Goal: Task Accomplishment & Management: Complete application form

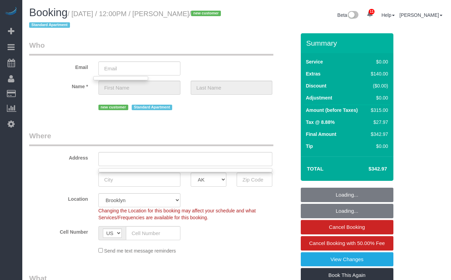
select select "2"
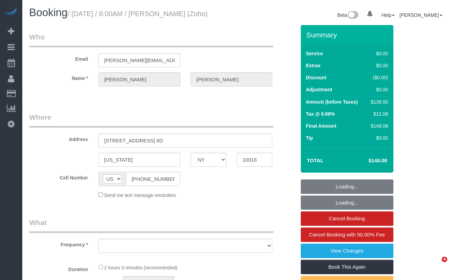
select select "NY"
select select "object:714"
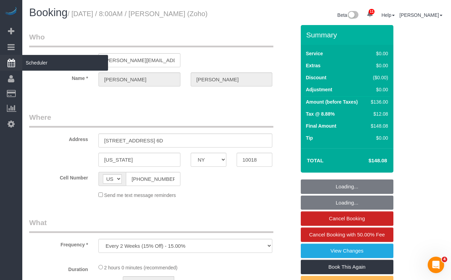
select select "string:stripe-pm_1Qfoza4VGloSiKo7l1WVkg9p"
select select "1"
select select "number:89"
select select "number:90"
select select "number:15"
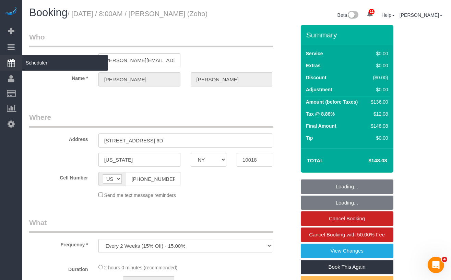
select select "number:5"
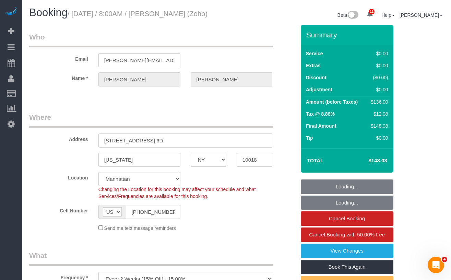
select select "object:968"
select select "spot1"
select select "1"
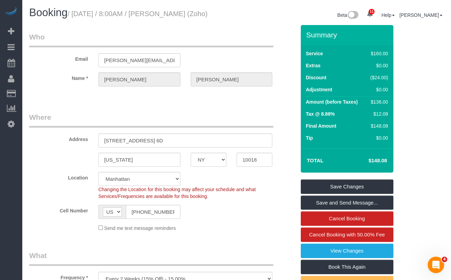
drag, startPoint x: 65, startPoint y: 22, endPoint x: 78, endPoint y: 16, distance: 14.1
click at [78, 16] on h1 "Booking / September 04, 2025 / 8:00AM / John Healey (Zoho)" at bounding box center [130, 13] width 202 height 12
copy small "September 04, 2025 / 8:00AM / John Healey (Zoho)"
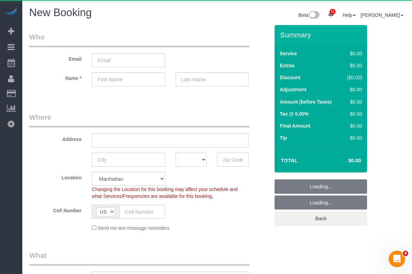
select select "object:954"
select select "number:89"
select select "number:90"
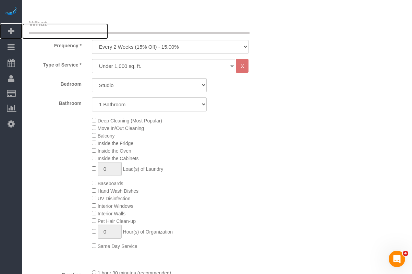
scroll to position [228, 0]
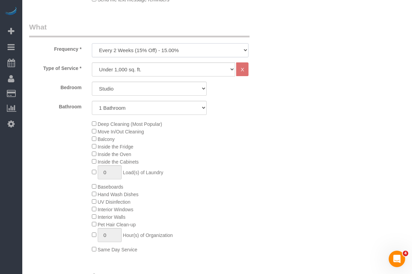
click at [145, 54] on select "One Time Weekly (20% Off) - 20.00% Every 2 Weeks (15% Off) - 15.00% Every 4 Wee…" at bounding box center [170, 50] width 157 height 14
select select "object:1207"
click at [92, 43] on select "One Time Weekly (20% Off) - 20.00% Every 2 Weeks (15% Off) - 15.00% Every 4 Wee…" at bounding box center [170, 50] width 157 height 14
click at [127, 69] on select "Under 1,000 sq. ft. 1,001 - 1,500 sq. ft. 1,500+ sq. ft. Custom Cleaning Office…" at bounding box center [164, 69] width 144 height 14
click at [92, 62] on select "Under 1,000 sq. ft. 1,001 - 1,500 sq. ft. 1,500+ sq. ft. Custom Cleaning Office…" at bounding box center [164, 69] width 144 height 14
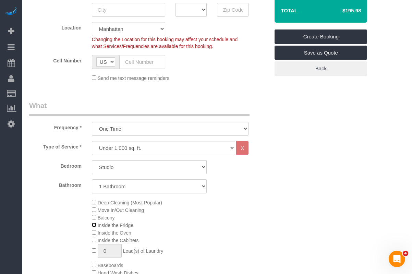
scroll to position [157, 0]
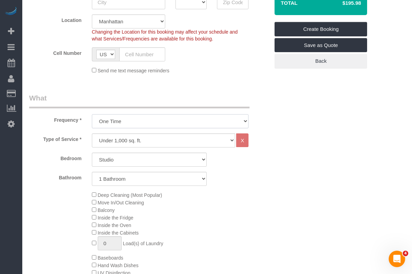
click at [157, 120] on select "One Time Weekly (20% Off) - 20.00% Every 2 Weeks (15% Off) - 15.00% Every 4 Wee…" at bounding box center [170, 121] width 157 height 14
click at [181, 143] on select "Under 1,000 sq. ft. 1,001 - 1,500 sq. ft. 1,500+ sq. ft. Custom Cleaning Office…" at bounding box center [164, 140] width 144 height 14
click at [164, 142] on select "Under 1,000 sq. ft. 1,001 - 1,500 sq. ft. 1,500+ sq. ft. Custom Cleaning Office…" at bounding box center [164, 140] width 144 height 14
select select "213"
click at [92, 133] on select "Under 1,000 sq. ft. 1,001 - 1,500 sq. ft. 1,500+ sq. ft. Custom Cleaning Office…" at bounding box center [164, 140] width 144 height 14
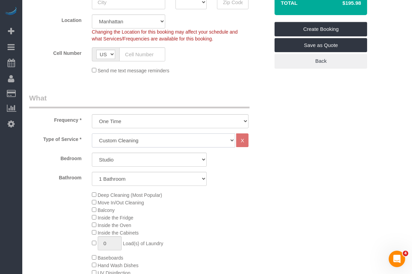
select select "1"
select select "120"
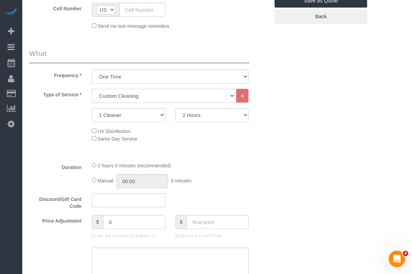
scroll to position [204, 0]
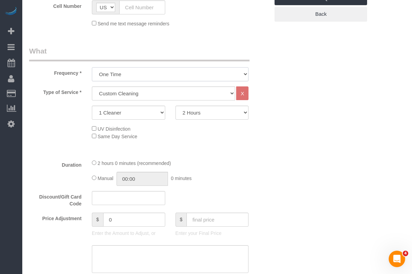
click at [129, 74] on select "One Time Weekly (20% Off) - 20.00% Every 2 Weeks (15% Off) - 15.00% Every 4 Wee…" at bounding box center [170, 74] width 157 height 14
click at [106, 95] on select "Under 1,000 sq. ft. 1,001 - 1,500 sq. ft. 1,500+ sq. ft. Custom Cleaning Office…" at bounding box center [164, 93] width 144 height 14
click at [92, 86] on select "Under 1,000 sq. ft. 1,001 - 1,500 sq. ft. 1,500+ sq. ft. Custom Cleaning Office…" at bounding box center [164, 93] width 144 height 14
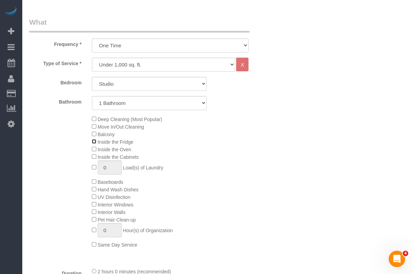
scroll to position [179, 0]
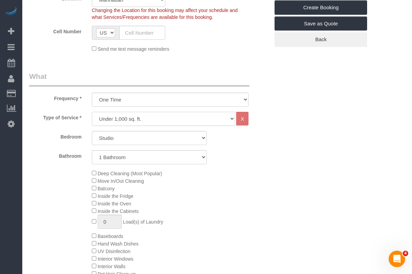
click at [141, 118] on select "Under 1,000 sq. ft. 1,001 - 1,500 sq. ft. 1,500+ sq. ft. Custom Cleaning Office…" at bounding box center [164, 119] width 144 height 14
select select "213"
click at [92, 112] on select "Under 1,000 sq. ft. 1,001 - 1,500 sq. ft. 1,500+ sq. ft. Custom Cleaning Office…" at bounding box center [164, 119] width 144 height 14
select select "1"
select select "120"
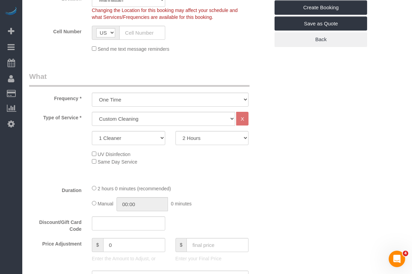
click at [77, 129] on div "Type of Service * Under 1,000 sq. ft. 1,001 - 1,500 sq. ft. 1,500+ sq. ft. Cust…" at bounding box center [149, 145] width 240 height 67
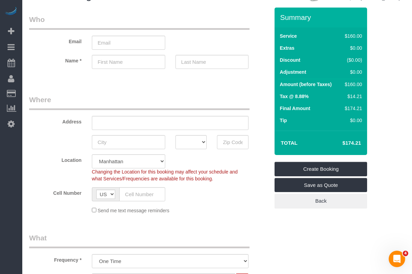
scroll to position [0, 0]
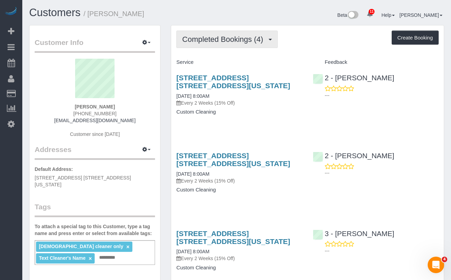
click at [248, 43] on span "Completed Bookings (4)" at bounding box center [224, 39] width 84 height 9
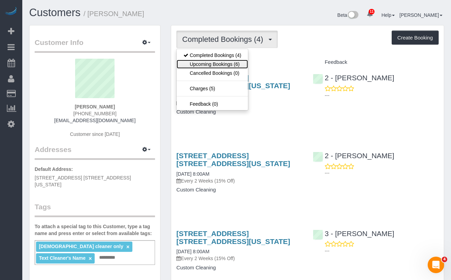
click at [229, 67] on link "Upcoming Bookings (6)" at bounding box center [212, 64] width 71 height 9
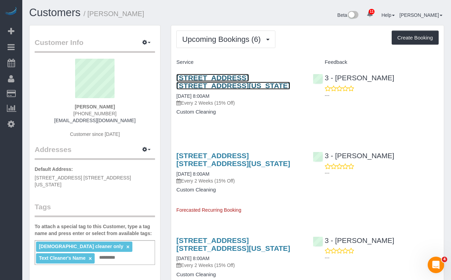
click at [221, 82] on link "325 West Broadway, Apt. 4b, New York, NY 10013" at bounding box center [233, 82] width 114 height 16
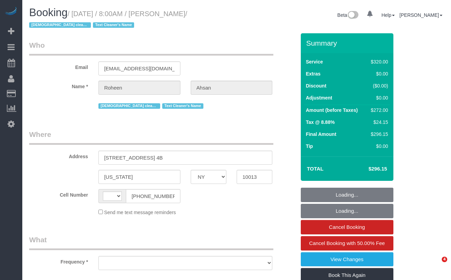
select select "NY"
select select "string:[GEOGRAPHIC_DATA]"
select select "object:447"
select select "240"
select select "number:89"
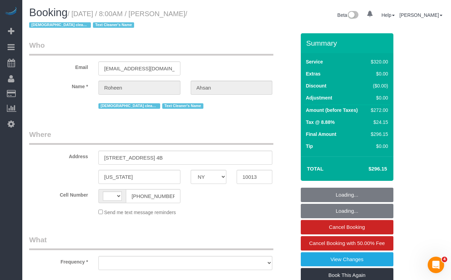
select select "number:68"
select select "number:15"
select select "number:6"
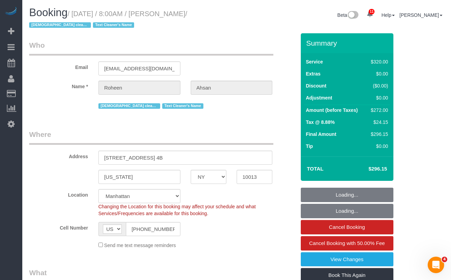
select select "string:stripe-pm_1RdfN24VGloSiKo70jTmvZbS"
select select "object:1007"
select select "spot1"
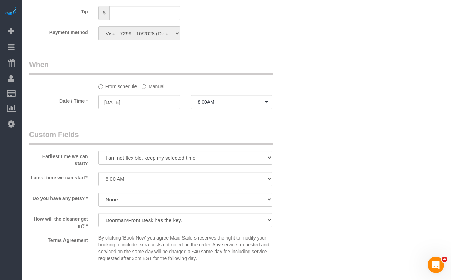
scroll to position [509, 0]
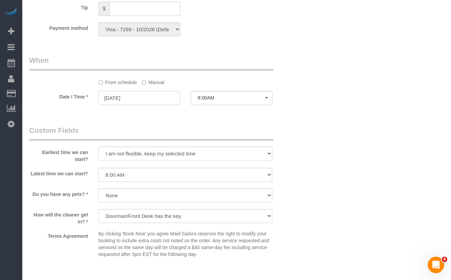
click at [133, 96] on input "09/05/2025" at bounding box center [139, 98] width 82 height 14
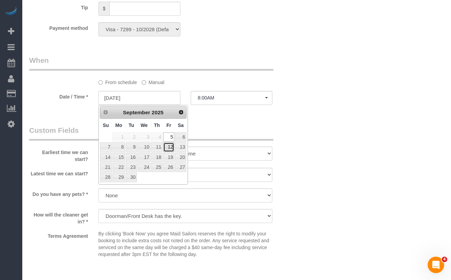
click at [170, 147] on link "12" at bounding box center [168, 146] width 11 height 9
type input "09/12/2025"
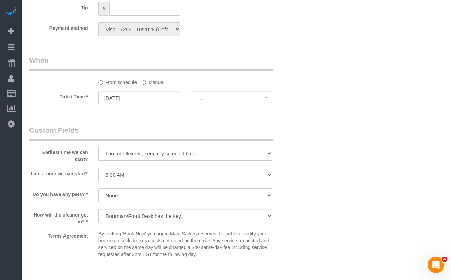
select select "spot54"
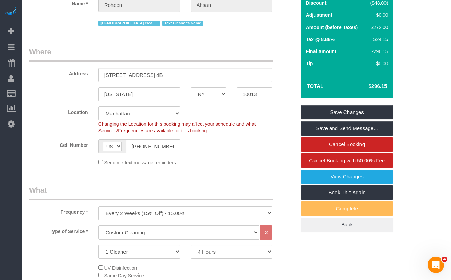
scroll to position [42, 0]
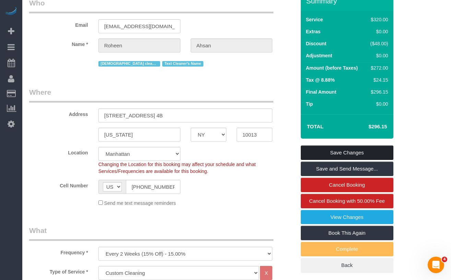
click at [326, 156] on link "Save Changes" at bounding box center [347, 152] width 93 height 14
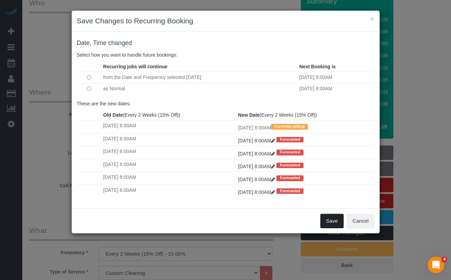
click at [327, 222] on button "Save" at bounding box center [331, 221] width 23 height 14
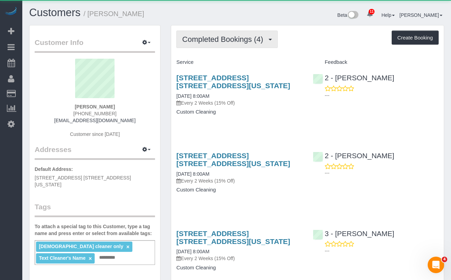
click at [245, 43] on span "Completed Bookings (4)" at bounding box center [224, 39] width 84 height 9
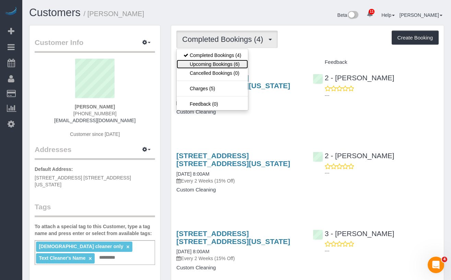
click at [225, 60] on link "Upcoming Bookings (6)" at bounding box center [212, 64] width 71 height 9
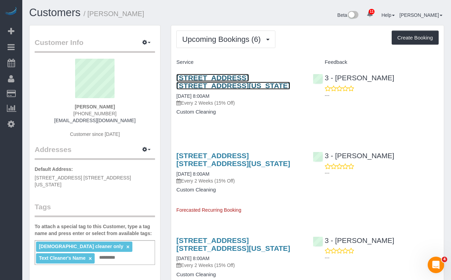
click at [200, 83] on link "325 West Broadway, Apt. 4b, New York, NY 10013" at bounding box center [233, 82] width 114 height 16
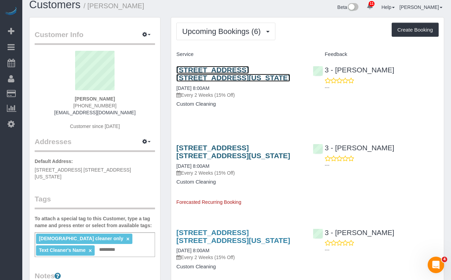
scroll to position [11, 0]
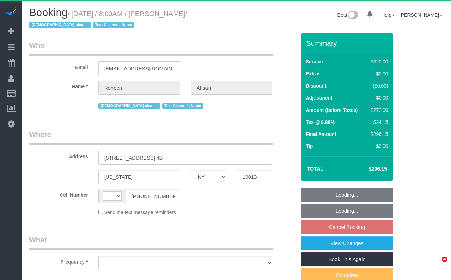
select select "NY"
select select "string:[GEOGRAPHIC_DATA]"
select select "object:858"
select select "240"
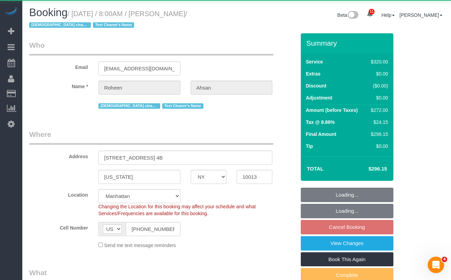
select select "string:stripe-pm_1RdfN24VGloSiKo70jTmvZbS"
select select "spot1"
select select "number:89"
select select "number:68"
select select "number:15"
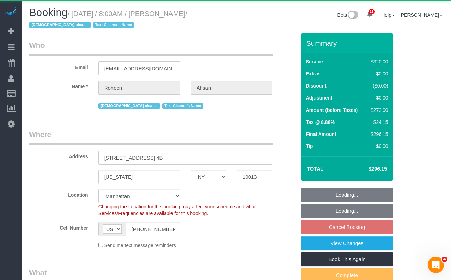
select select "number:6"
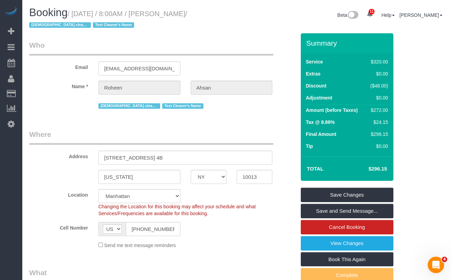
click at [187, 13] on small "/ [DATE] / 8:00AM / [PERSON_NAME] / [DEMOGRAPHIC_DATA] cleaner only Text Cleane…" at bounding box center [108, 19] width 158 height 19
drag, startPoint x: 223, startPoint y: 15, endPoint x: 78, endPoint y: 19, distance: 145.8
click at [78, 19] on h1 "Booking / September 12, 2025 / 8:00AM / Roheen Ahsan / Female cleaner only Text…" at bounding box center [130, 18] width 202 height 23
copy small "September 12, 2025 / 8:00AM / Roheen Ahsan"
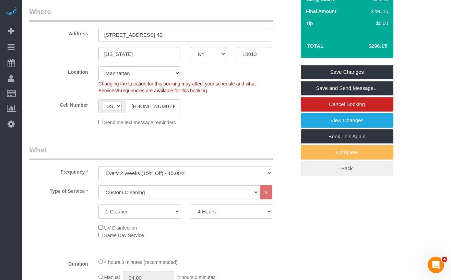
scroll to position [116, 0]
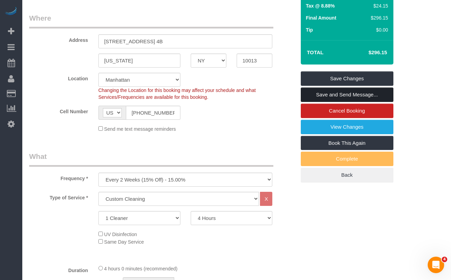
click at [308, 94] on link "Save and Send Message..." at bounding box center [347, 94] width 93 height 14
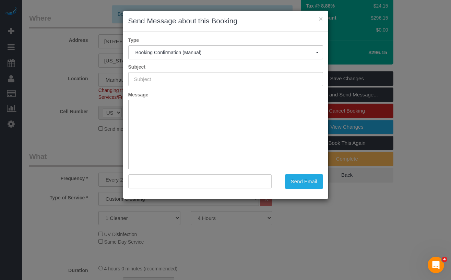
type input "Cleaning Confirmed for 09/12/2025 at 8:00am"
type input ""Roheen Ahsan" <roheenahsan@hotmail.com>"
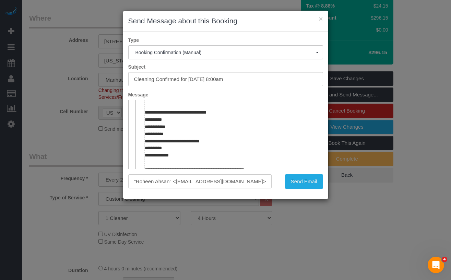
scroll to position [232, 0]
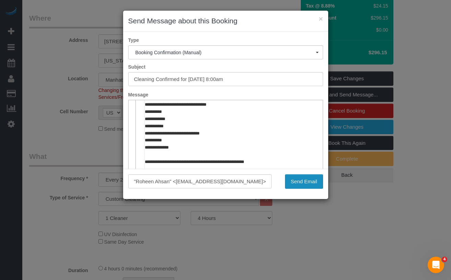
click at [294, 184] on button "Send Email" at bounding box center [304, 181] width 38 height 14
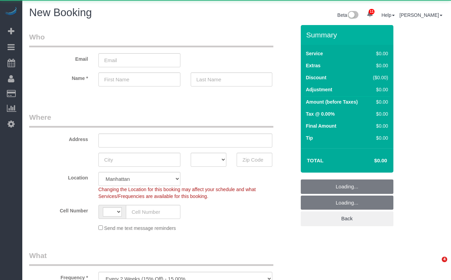
select select "number:89"
select select "number:90"
select select "object:837"
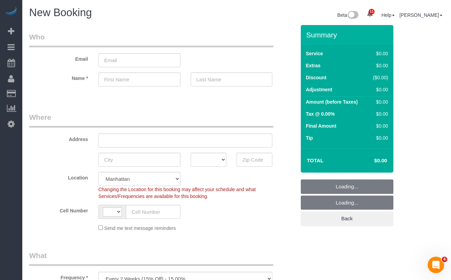
select select "string:[GEOGRAPHIC_DATA]"
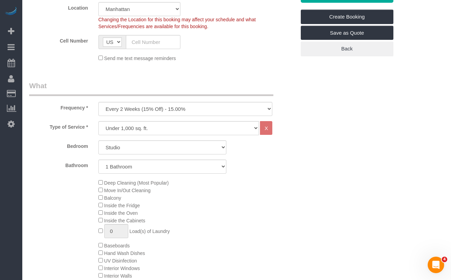
scroll to position [174, 0]
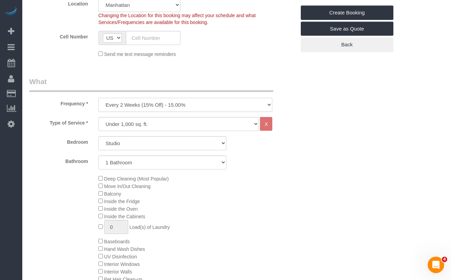
click at [127, 110] on select "One Time Weekly (20% Off) - 20.00% Every 2 Weeks (15% Off) - 15.00% Every 4 Wee…" at bounding box center [185, 105] width 174 height 14
select select "object:838"
click at [98, 98] on select "One Time Weekly (20% Off) - 20.00% Every 2 Weeks (15% Off) - 15.00% Every 4 Wee…" at bounding box center [185, 105] width 174 height 14
click at [117, 125] on select "Under 1,000 sq. ft. 1,001 - 1,500 sq. ft. 1,500+ sq. ft. Custom Cleaning Office…" at bounding box center [178, 124] width 161 height 14
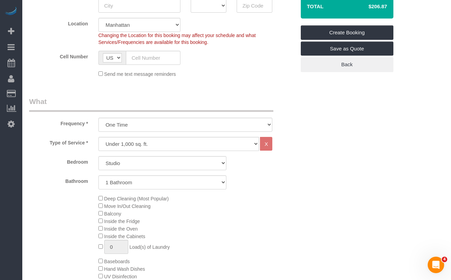
scroll to position [155, 0]
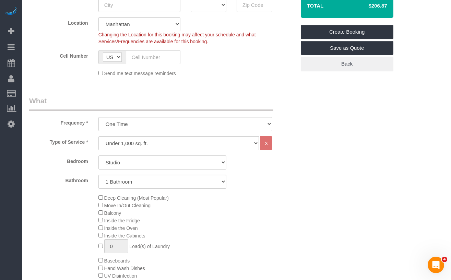
click at [156, 170] on div "Bedroom Studio 1 Bedroom 2 Bedrooms 3 Bedrooms Bathroom 1 Bathroom 2 Bathrooms" at bounding box center [162, 171] width 267 height 33
click at [145, 165] on select "Studio 1 Bedroom 2 Bedrooms 3 Bedrooms" at bounding box center [162, 162] width 128 height 14
select select "1"
click at [98, 155] on select "Studio 1 Bedroom 2 Bedrooms 3 Bedrooms" at bounding box center [162, 162] width 128 height 14
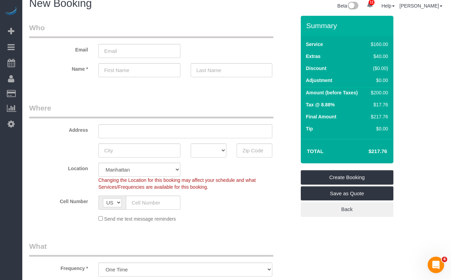
scroll to position [0, 0]
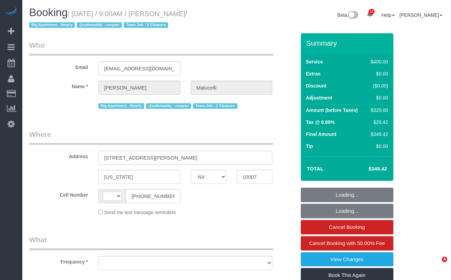
select select "NV"
click at [237, 28] on div "Booking / September 05, 2025 / 9:00AM / Rodrigo Malucelli / Big Apartment - Hou…" at bounding box center [236, 20] width 425 height 26
select select "string:[GEOGRAPHIC_DATA]"
select select "object:735"
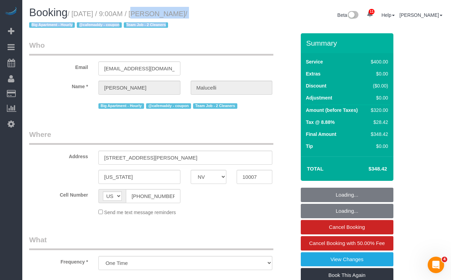
select select "150"
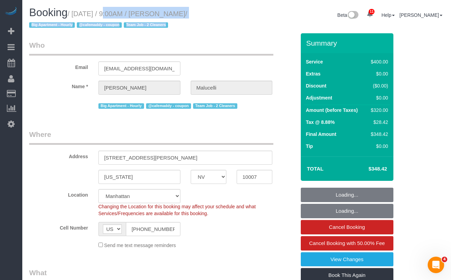
select select "object:977"
select select "string:stripe-pm_1S2ecx4VGloSiKo7WvMfap5Y"
select select "spot1"
select select "number:57"
select select "number:72"
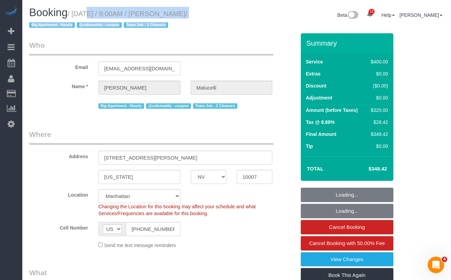
select select "number:15"
select select "number:5"
drag, startPoint x: 238, startPoint y: 15, endPoint x: 76, endPoint y: 15, distance: 161.2
click at [76, 15] on div "Booking / September 05, 2025 / 9:00AM / Rodrigo Malucelli / Big Apartment - Hou…" at bounding box center [236, 20] width 425 height 26
click at [78, 15] on small "/ September 05, 2025 / 9:00AM / Rodrigo Malucelli / Big Apartment - Hourly @caf…" at bounding box center [108, 19] width 158 height 19
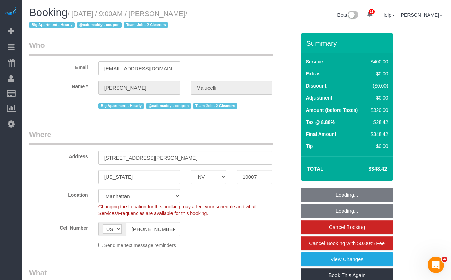
drag, startPoint x: 76, startPoint y: 15, endPoint x: 228, endPoint y: 14, distance: 152.0
click at [187, 13] on small "/ September 05, 2025 / 9:00AM / Rodrigo Malucelli / Big Apartment - Hourly @caf…" at bounding box center [108, 19] width 158 height 19
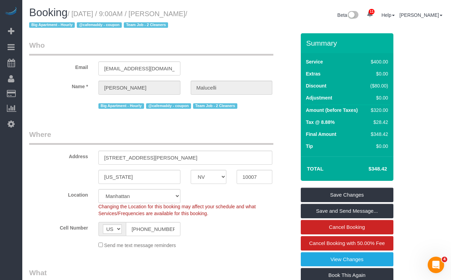
drag, startPoint x: 232, startPoint y: 15, endPoint x: 77, endPoint y: 16, distance: 155.4
click at [77, 16] on div "Booking / September 05, 2025 / 9:00AM / Rodrigo Malucelli / Big Apartment - Hou…" at bounding box center [130, 20] width 213 height 26
copy small "September 05, 2025 / 9:00AM / Rodrigo Malucelli"
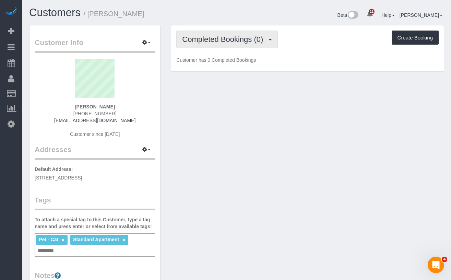
click at [197, 43] on span "Completed Bookings (0)" at bounding box center [224, 39] width 84 height 9
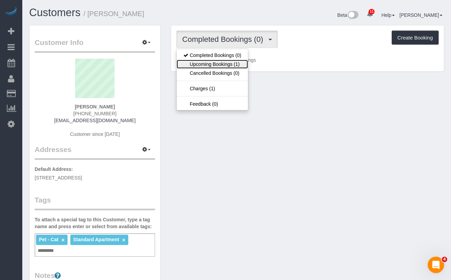
click at [213, 63] on link "Upcoming Bookings (1)" at bounding box center [212, 64] width 71 height 9
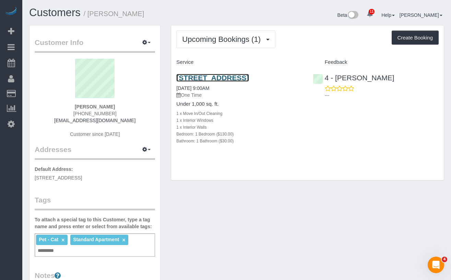
click at [219, 80] on link "[STREET_ADDRESS]" at bounding box center [212, 78] width 72 height 8
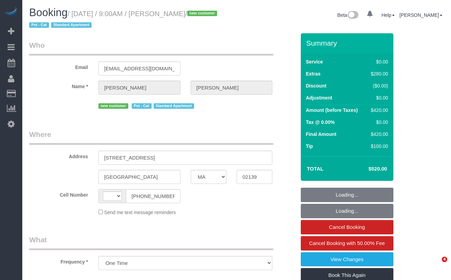
select select "MA"
select select "1"
select select "string:stripe-pm_1RzJko4VGloSiKo7Oy7MFwF8"
select select "string:[GEOGRAPHIC_DATA]"
select select "object:1064"
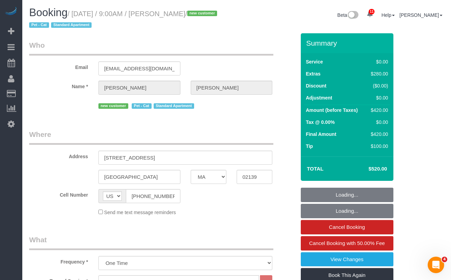
select select "spot1"
select select "number:56"
select select "number:71"
select select "number:14"
select select "number:7"
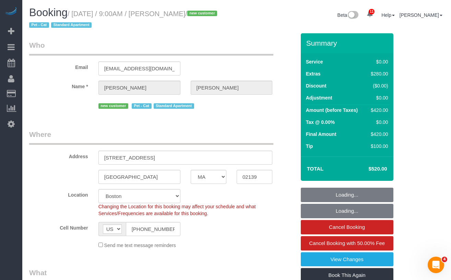
select select "1"
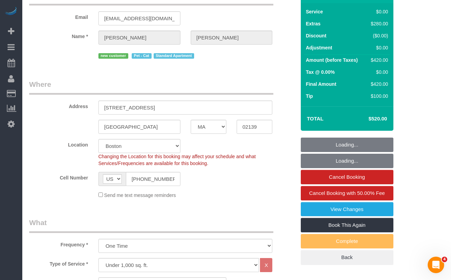
select select "spot40"
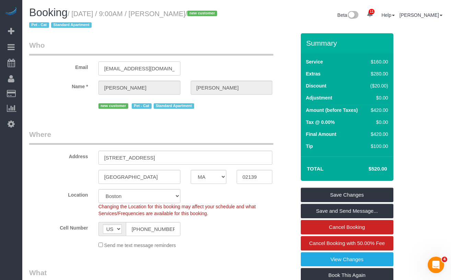
click at [152, 67] on input "[EMAIL_ADDRESS][DOMAIN_NAME]" at bounding box center [139, 68] width 82 height 14
click at [152, 67] on input "keithb72@gmail.com" at bounding box center [139, 68] width 82 height 14
drag, startPoint x: 208, startPoint y: 15, endPoint x: 74, endPoint y: 17, distance: 134.1
click at [74, 17] on small "/ September 04, 2025 / 9:00AM / Keith Bitely / new customer Pet - Cat Standard …" at bounding box center [124, 19] width 190 height 19
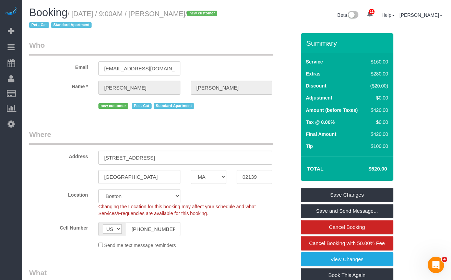
click at [207, 14] on small "/ September 04, 2025 / 9:00AM / Keith Bitely / new customer Pet - Cat Standard …" at bounding box center [124, 19] width 190 height 19
drag, startPoint x: 212, startPoint y: 13, endPoint x: 78, endPoint y: 17, distance: 134.5
click at [78, 17] on small "/ September 04, 2025 / 9:00AM / Keith Bitely / new customer Pet - Cat Standard …" at bounding box center [124, 19] width 190 height 19
copy small "September 04, 2025 / 9:00AM / Keith Bitely"
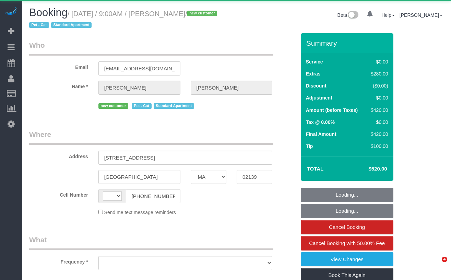
select select "MA"
select select "string:[GEOGRAPHIC_DATA]"
select select "object:1064"
select select "string:stripe-pm_1RzJko4VGloSiKo7Oy7MFwF8"
select select "1"
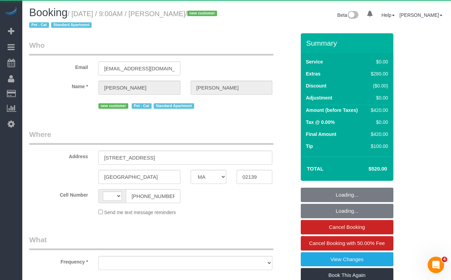
select select "spot1"
select select "number:56"
select select "number:71"
select select "number:14"
select select "number:7"
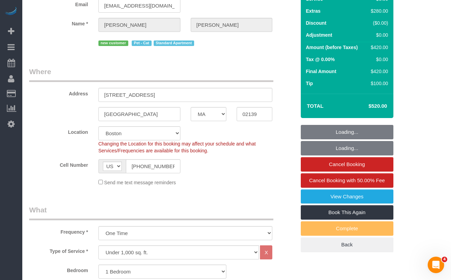
select select "1"
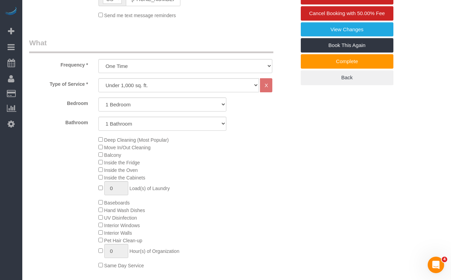
scroll to position [190, 0]
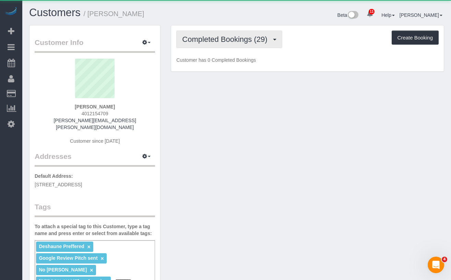
click at [216, 32] on button "Completed Bookings (29)" at bounding box center [229, 39] width 106 height 17
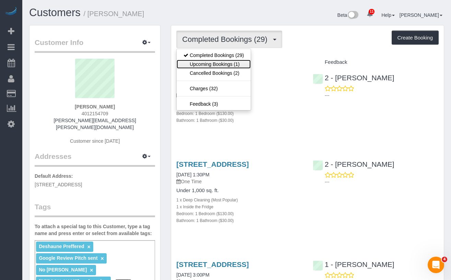
click at [225, 63] on link "Upcoming Bookings (1)" at bounding box center [214, 64] width 74 height 9
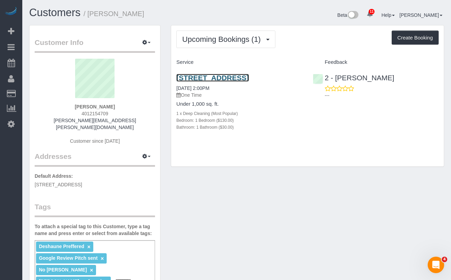
click at [205, 79] on link "[STREET_ADDRESS]" at bounding box center [212, 78] width 72 height 8
drag, startPoint x: 226, startPoint y: 86, endPoint x: 177, endPoint y: 80, distance: 49.1
click at [177, 80] on h3 "[STREET_ADDRESS]" at bounding box center [239, 78] width 126 height 8
copy link "[STREET_ADDRESS]"
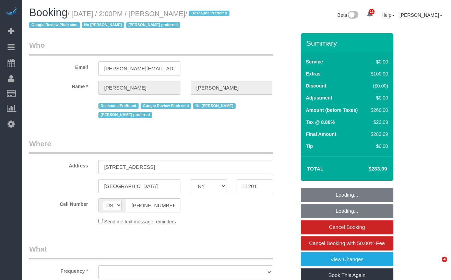
select select "NY"
select select "object:985"
select select "1"
select select "spot1"
select select "number:60"
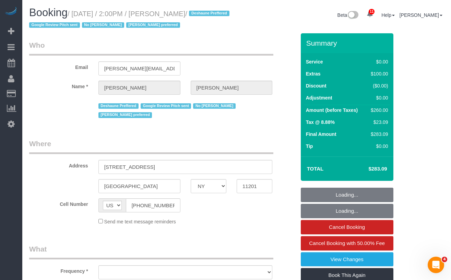
select select "number:74"
select select "number:15"
select select "number:5"
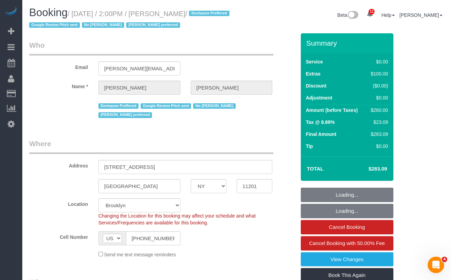
select select "string:stripe-pm_1RnKLS4VGloSiKo7zabHhOBA"
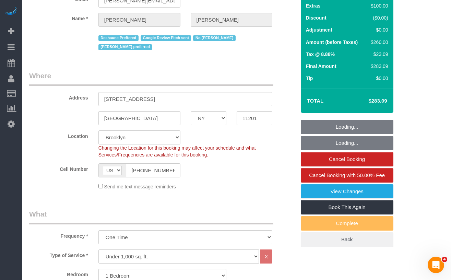
select select "object:994"
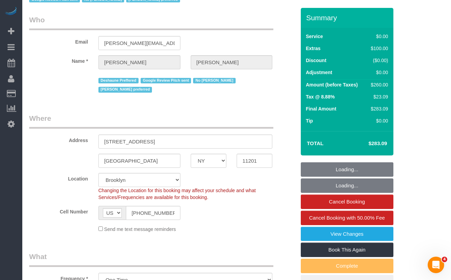
select select "1"
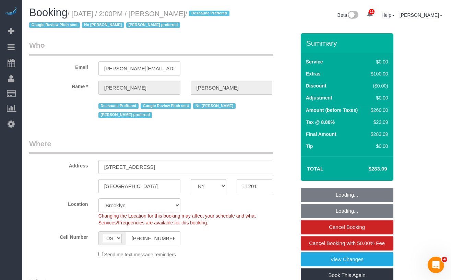
click at [190, 13] on small "/ September 04, 2025 / 2:00PM / Niyati Bhagwat / Deshaune Preffered Google Revi…" at bounding box center [130, 19] width 202 height 19
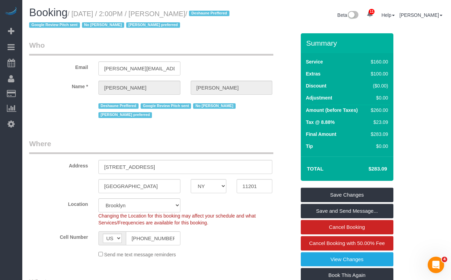
click at [190, 13] on small "/ September 04, 2025 / 2:00PM / Niyati Bhagwat / Deshaune Preffered Google Revi…" at bounding box center [130, 19] width 202 height 19
copy small "Niyati"
click at [172, 13] on small "/ September 04, 2025 / 2:00PM / Niyati Bhagwat / Deshaune Preffered Google Revi…" at bounding box center [130, 19] width 202 height 19
drag, startPoint x: 154, startPoint y: 14, endPoint x: 146, endPoint y: 14, distance: 8.2
click at [146, 14] on small "/ September 04, 2025 / 2:00PM / Niyati Bhagwat / Deshaune Preffered Google Revi…" at bounding box center [130, 19] width 202 height 19
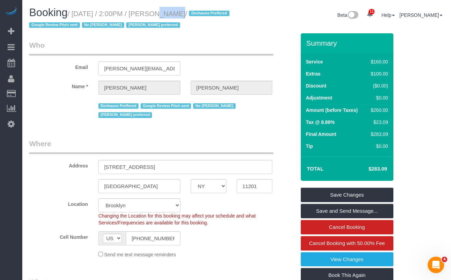
copy small "2:00PM"
drag, startPoint x: 211, startPoint y: 19, endPoint x: 228, endPoint y: 14, distance: 18.6
click at [211, 19] on h1 "Booking / September 04, 2025 / 2:00PM / Niyati Bhagwat / Deshaune Preffered Goo…" at bounding box center [130, 18] width 202 height 23
drag, startPoint x: 231, startPoint y: 13, endPoint x: 79, endPoint y: 18, distance: 152.4
click at [79, 18] on h1 "Booking / September 04, 2025 / 2:00PM / Niyati Bhagwat / Deshaune Preffered Goo…" at bounding box center [130, 18] width 202 height 23
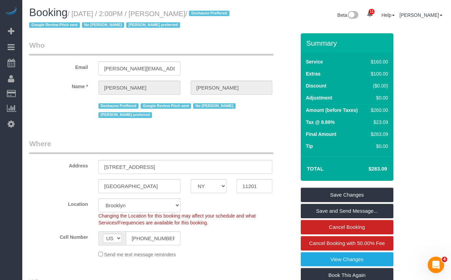
copy small "September 04, 2025 / 2:00PM / Niyati Bhagwat /"
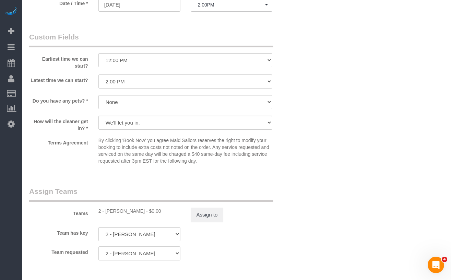
scroll to position [758, 0]
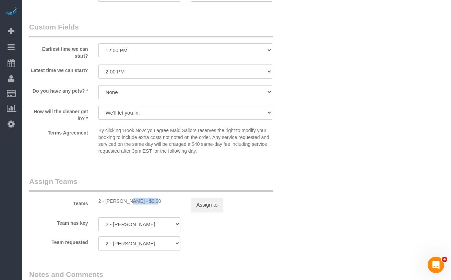
drag, startPoint x: 131, startPoint y: 201, endPoint x: 145, endPoint y: 200, distance: 14.4
click at [106, 201] on div "2 - Iman Smith - $0.00" at bounding box center [139, 201] width 82 height 7
copy div "Iman Smith"
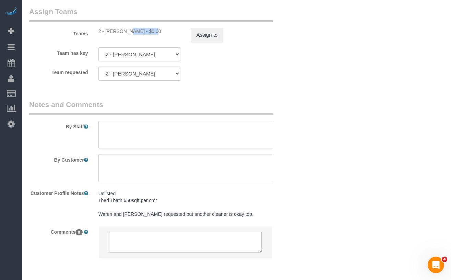
scroll to position [956, 0]
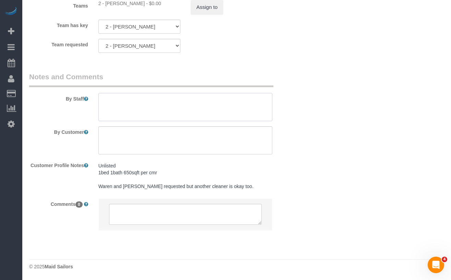
click at [114, 119] on textarea at bounding box center [185, 107] width 174 height 28
click at [110, 132] on textarea at bounding box center [185, 140] width 174 height 28
drag, startPoint x: 247, startPoint y: 134, endPoint x: 106, endPoint y: 130, distance: 141.0
click at [106, 130] on textarea at bounding box center [185, 140] width 174 height 28
click at [142, 136] on textarea at bounding box center [185, 140] width 174 height 28
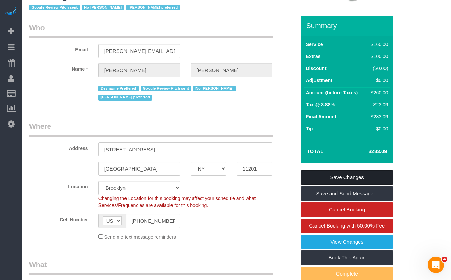
scroll to position [18, 0]
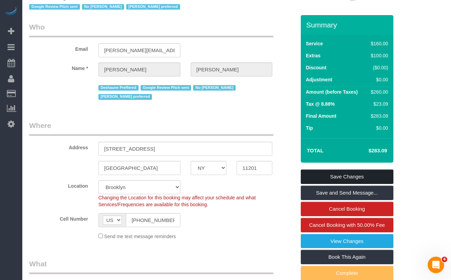
type textarea "Please arrive on time and ensure everything's done by 5PM."
click at [314, 176] on link "Save Changes" at bounding box center [347, 176] width 93 height 14
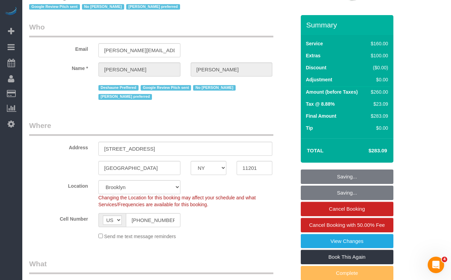
scroll to position [0, 0]
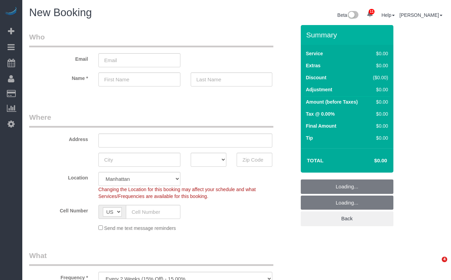
select select "number:89"
select select "number:90"
select select "object:2203"
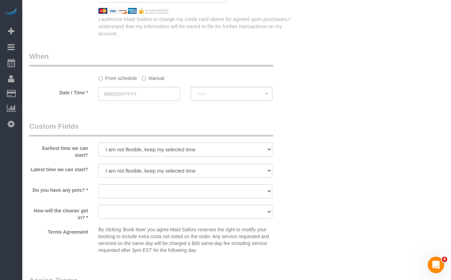
scroll to position [707, 0]
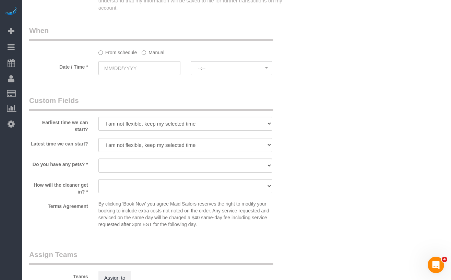
click at [50, 123] on label "Earliest time we can start?" at bounding box center [58, 125] width 69 height 16
click at [46, 122] on label "Earliest time we can start?" at bounding box center [58, 125] width 69 height 16
click at [47, 122] on label "Earliest time we can start?" at bounding box center [58, 125] width 69 height 16
click at [48, 122] on label "Earliest time we can start?" at bounding box center [58, 125] width 69 height 16
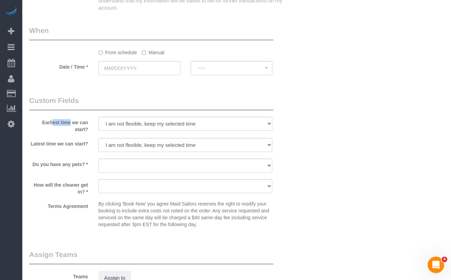
click at [48, 122] on label "Earliest time we can start?" at bounding box center [58, 125] width 69 height 16
drag, startPoint x: 56, startPoint y: 122, endPoint x: 62, endPoint y: 123, distance: 5.9
click at [56, 122] on label "Earliest time we can start?" at bounding box center [58, 125] width 69 height 16
drag, startPoint x: 72, startPoint y: 122, endPoint x: 42, endPoint y: 123, distance: 29.5
click at [42, 123] on label "Earliest time we can start?" at bounding box center [58, 125] width 69 height 16
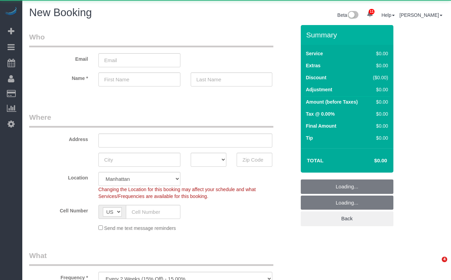
select select "number:89"
select select "number:90"
select select "object:2203"
click at [125, 62] on input "email" at bounding box center [139, 60] width 82 height 14
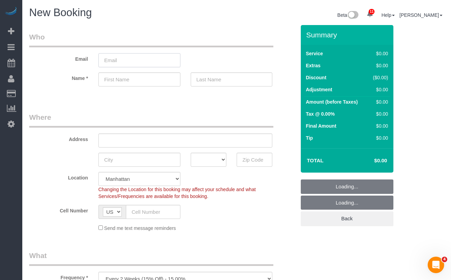
type input "Nikko.Gutierrez@maidsailors.com"
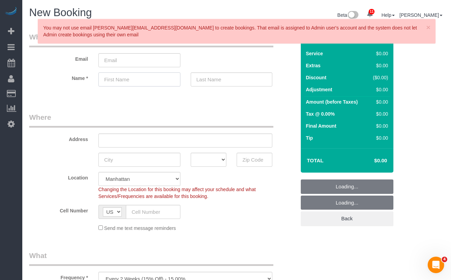
click at [122, 76] on input "text" at bounding box center [139, 79] width 82 height 14
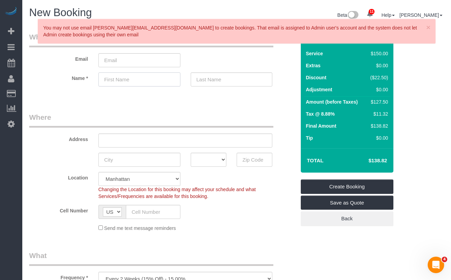
paste input "Talia"
type input "Talia"
click at [221, 79] on input "text" at bounding box center [232, 79] width 82 height 14
paste input "Schulhof"
type input "Schulhof"
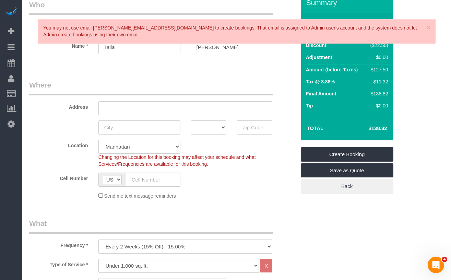
scroll to position [34, 0]
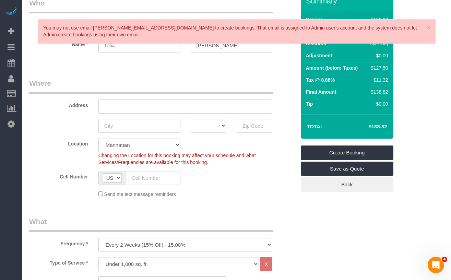
click at [107, 107] on input "text" at bounding box center [185, 106] width 174 height 14
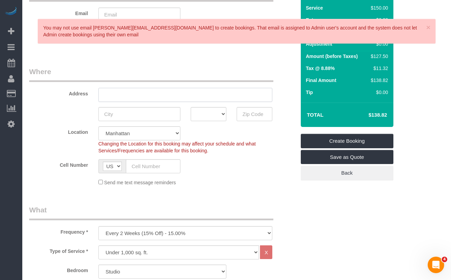
scroll to position [50, 0]
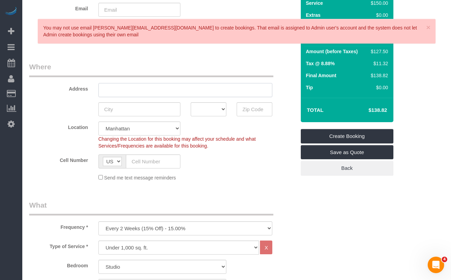
click at [111, 87] on input "text" at bounding box center [185, 90] width 174 height 14
paste input "80 Park Avenue #8P"
type input "80 Park Avenue #8P"
click at [72, 78] on div "Address 80 Park Avenue #8P" at bounding box center [162, 79] width 277 height 35
click at [430, 28] on span "×" at bounding box center [428, 27] width 4 height 8
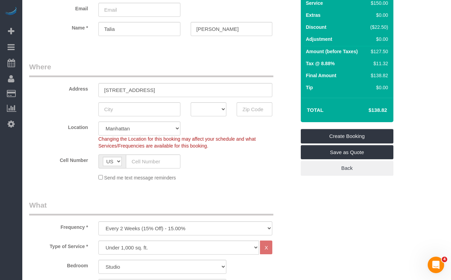
scroll to position [63, 0]
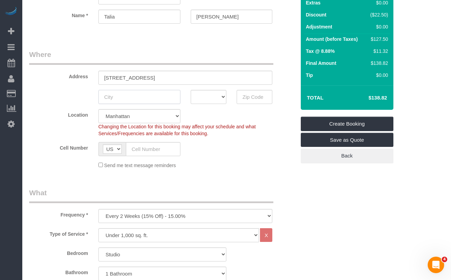
click at [120, 100] on input "text" at bounding box center [139, 97] width 82 height 14
click at [68, 95] on div "AK AL AR AZ CA CO CT DC DE FL GA HI IA ID IL IN KS KY LA MA MD ME MI MN MO MS M…" at bounding box center [162, 97] width 277 height 14
click at [249, 99] on input "text" at bounding box center [255, 97] width 36 height 14
paste input "10016"
type input "10016"
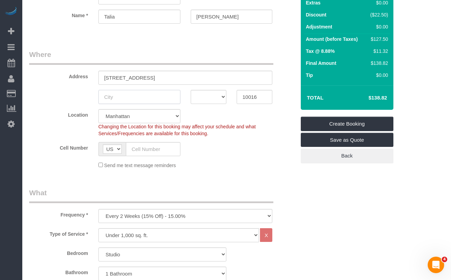
click at [129, 97] on input "text" at bounding box center [139, 97] width 82 height 14
click at [77, 93] on div "AK AL AR AZ CA CO CT DC DE FL GA HI IA ID IL IN KS KY LA MA MD ME MI MN MO MS M…" at bounding box center [162, 97] width 277 height 14
click at [138, 117] on select "Manhattan Austin Boston Bronx Brooklyn Charlotte Denver New Jersey Portland Que…" at bounding box center [139, 116] width 82 height 14
click at [98, 109] on select "Manhattan Austin Boston Bronx Brooklyn Charlotte Denver New Jersey Portland Que…" at bounding box center [139, 116] width 82 height 14
click at [114, 97] on input "text" at bounding box center [139, 97] width 82 height 14
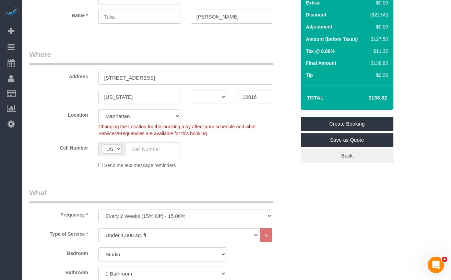
type input "[US_STATE]"
click at [207, 99] on select "AK AL AR AZ CA CO CT DC DE FL GA HI IA ID IL IN KS KY LA MA MD ME MI MN MO MS M…" at bounding box center [209, 97] width 36 height 14
select select "NY"
click at [191, 90] on select "AK AL AR AZ CA CO CT DC DE FL GA HI IA ID IL IN KS KY LA MA MD ME MI MN MO MS M…" at bounding box center [209, 97] width 36 height 14
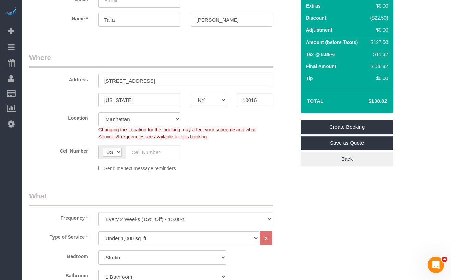
scroll to position [59, 0]
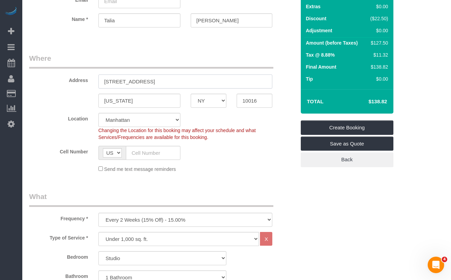
click at [144, 82] on input "80 Park Avenue #8P" at bounding box center [185, 81] width 174 height 14
type input "[STREET_ADDRESS] 8P"
click at [235, 146] on div "Cell Number AF AL DZ AD AO AI AQ AG AR AM AW AU AT AZ BS BH BD BB BY BE BZ BJ B…" at bounding box center [162, 153] width 277 height 14
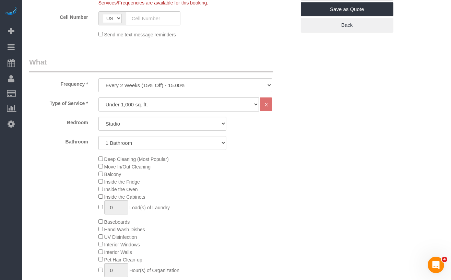
scroll to position [195, 0]
click at [134, 82] on select "One Time Weekly (20% Off) - 20.00% Every 2 Weeks (15% Off) - 15.00% Every 4 Wee…" at bounding box center [185, 84] width 174 height 14
select select "object:2204"
click at [98, 77] on select "One Time Weekly (20% Off) - 20.00% Every 2 Weeks (15% Off) - 15.00% Every 4 Wee…" at bounding box center [185, 84] width 174 height 14
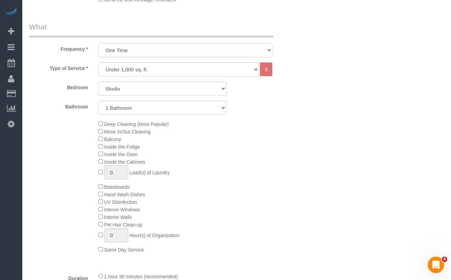
scroll to position [230, 0]
click at [148, 73] on select "Under 1,000 sq. ft. 1,001 - 1,500 sq. ft. 1,500+ sq. ft. Custom Cleaning Office…" at bounding box center [178, 68] width 161 height 14
click at [98, 61] on select "Under 1,000 sq. ft. 1,001 - 1,500 sq. ft. 1,500+ sq. ft. Custom Cleaning Office…" at bounding box center [178, 68] width 161 height 14
click at [138, 83] on select "Studio 1 Bedroom 2 Bedrooms 3 Bedrooms" at bounding box center [162, 87] width 128 height 14
select select "1"
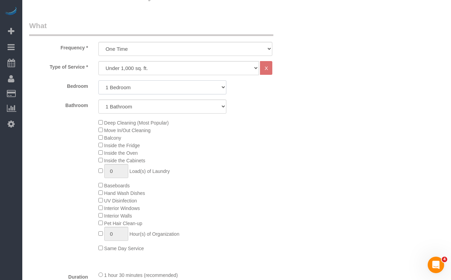
click at [98, 80] on select "Studio 1 Bedroom 2 Bedrooms 3 Bedrooms" at bounding box center [162, 87] width 128 height 14
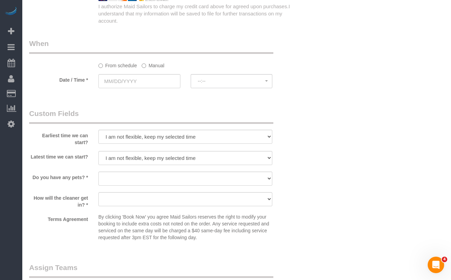
scroll to position [700, 0]
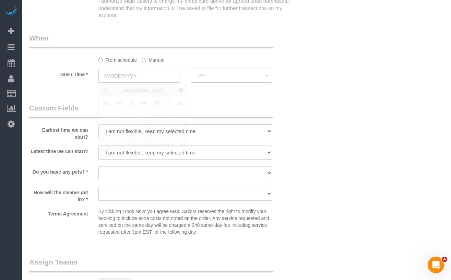
click at [132, 80] on input "text" at bounding box center [139, 76] width 82 height 14
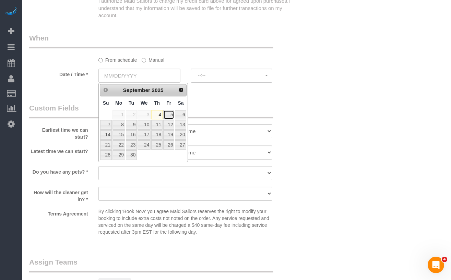
click at [168, 114] on link "5" at bounding box center [168, 114] width 11 height 9
type input "09/05/2025"
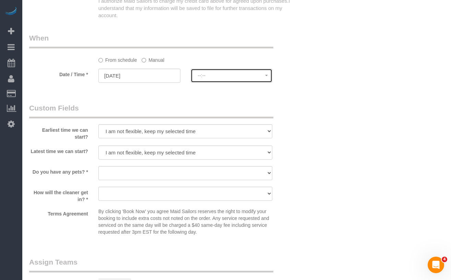
click at [197, 80] on button "--:--" at bounding box center [232, 76] width 82 height 14
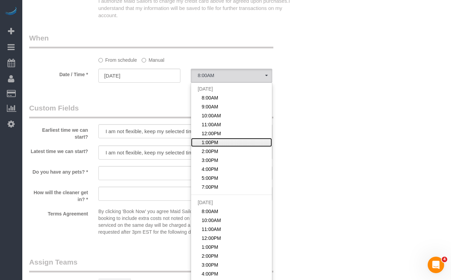
click at [210, 139] on span "1:00PM" at bounding box center [210, 142] width 16 height 7
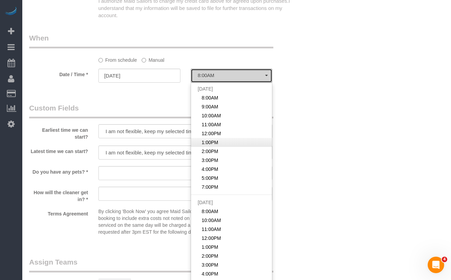
select select "spot6"
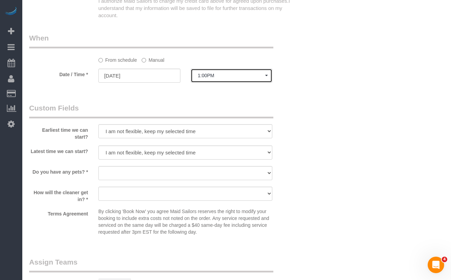
scroll to position [703, 0]
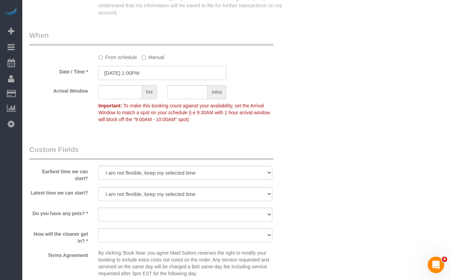
click at [139, 72] on input "09/05/2025 1:00PM" at bounding box center [162, 73] width 128 height 14
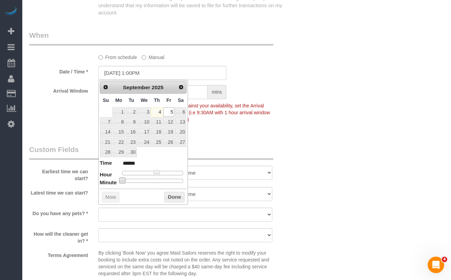
type input "09/05/2025 1:05PM"
type input "******"
type input "09/05/2025 1:10PM"
type input "******"
type input "09/05/2025 1:15PM"
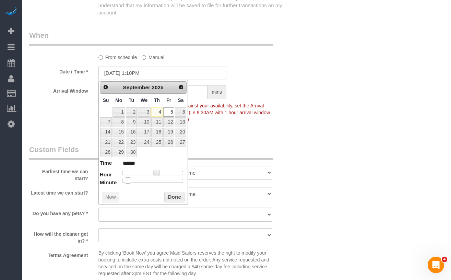
type input "******"
type input "09/05/2025 1:20PM"
type input "******"
type input "09/05/2025 1:25PM"
type input "******"
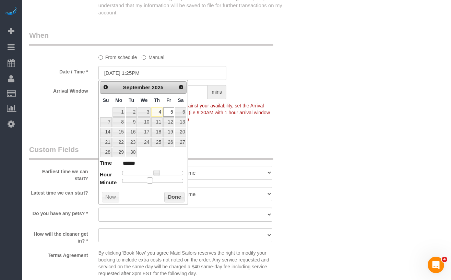
type input "[DATE] 1:30PM"
type input "******"
drag, startPoint x: 123, startPoint y: 180, endPoint x: 167, endPoint y: 186, distance: 45.0
click at [154, 180] on span at bounding box center [155, 180] width 6 height 6
drag, startPoint x: 170, startPoint y: 193, endPoint x: 175, endPoint y: 192, distance: 5.7
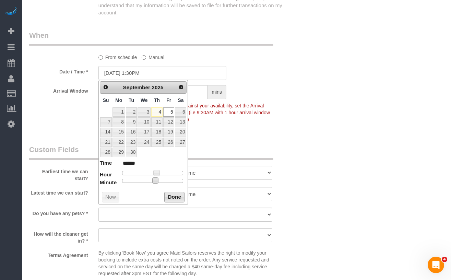
click at [170, 193] on button "Done" at bounding box center [174, 197] width 20 height 11
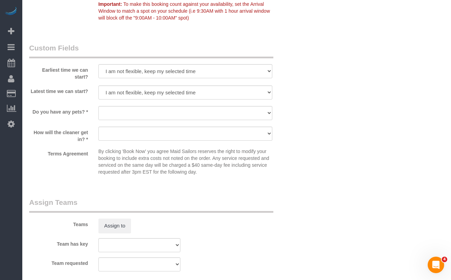
click at [76, 87] on label "Latest time we can start?" at bounding box center [58, 89] width 69 height 9
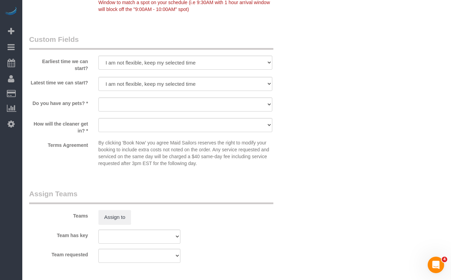
scroll to position [815, 0]
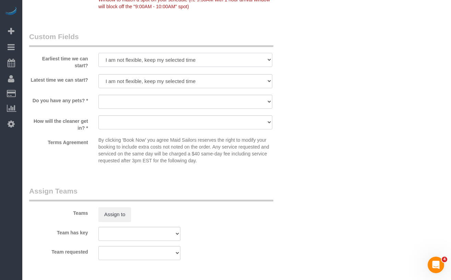
click at [141, 64] on select "I am not flexible, keep my selected time 8:00 AM 9:00 AM 10:00 AM 11:00 AM 12:0…" at bounding box center [185, 60] width 174 height 14
click at [110, 60] on select "I am not flexible, keep my selected time 8:00 AM 9:00 AM 10:00 AM 11:00 AM 12:0…" at bounding box center [185, 60] width 174 height 14
click at [135, 80] on select "I am not flexible, keep my selected time 8:00 AM 9:00 AM 10:00 AM 11:00 AM 12:0…" at bounding box center [185, 81] width 174 height 14
click at [129, 64] on select "I am not flexible, keep my selected time 8:00 AM 9:00 AM 10:00 AM 11:00 AM 12:0…" at bounding box center [185, 60] width 174 height 14
click at [98, 53] on select "I am not flexible, keep my selected time 8:00 AM 9:00 AM 10:00 AM 11:00 AM 12:0…" at bounding box center [185, 60] width 174 height 14
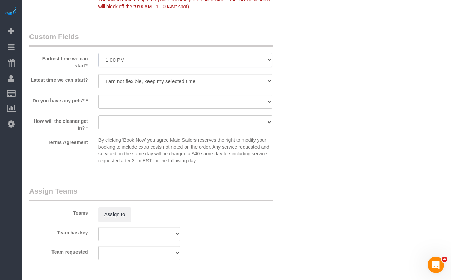
click at [118, 63] on select "I am not flexible, keep my selected time 8:00 AM 9:00 AM 10:00 AM 11:00 AM 12:0…" at bounding box center [185, 60] width 174 height 14
select select "number:89"
click at [98, 53] on select "I am not flexible, keep my selected time 8:00 AM 9:00 AM 10:00 AM 11:00 AM 12:0…" at bounding box center [185, 60] width 174 height 14
click at [131, 77] on select "I am not flexible, keep my selected time 8:00 AM 9:00 AM 10:00 AM 11:00 AM 12:0…" at bounding box center [185, 81] width 174 height 14
select select "number:78"
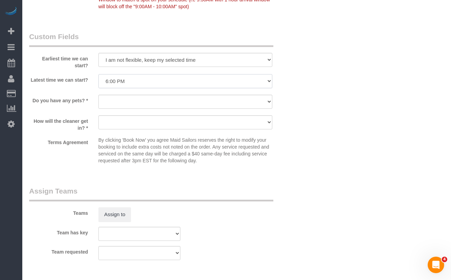
click at [98, 74] on select "I am not flexible, keep my selected time 8:00 AM 9:00 AM 10:00 AM 11:00 AM 12:0…" at bounding box center [185, 81] width 174 height 14
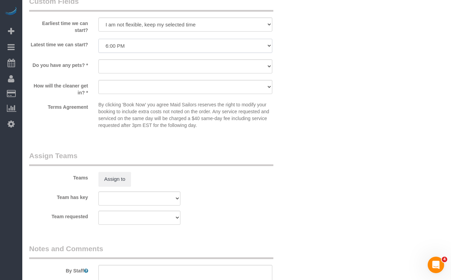
scroll to position [852, 0]
click at [69, 94] on label "How will the cleaner get in? *" at bounding box center [58, 87] width 69 height 16
click at [120, 67] on select "Dog Cat None" at bounding box center [185, 65] width 174 height 14
select select "number:15"
click at [98, 58] on select "Dog Cat None" at bounding box center [185, 65] width 174 height 14
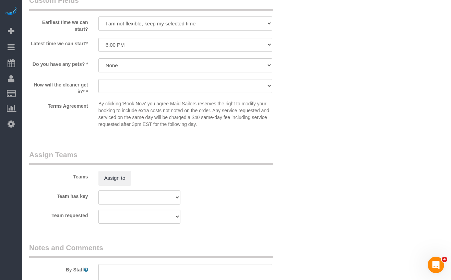
click at [72, 86] on label "How will the cleaner get in? *" at bounding box center [58, 87] width 69 height 16
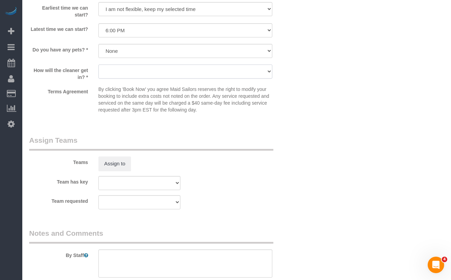
click at [125, 72] on select "We'll let you in. Doorman/Front Desk has the key. Other (Provide details)" at bounding box center [185, 71] width 174 height 14
select select "number:5"
click at [98, 64] on select "We'll let you in. Doorman/Front Desk has the key. Other (Provide details)" at bounding box center [185, 71] width 174 height 14
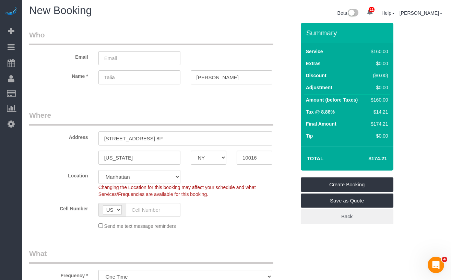
scroll to position [0, 0]
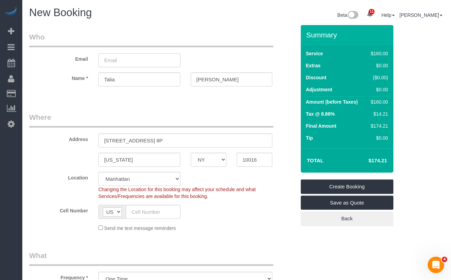
click at [124, 66] on input "email" at bounding box center [139, 60] width 82 height 14
paste input "[EMAIL_ADDRESS][PERSON_NAME][DOMAIN_NAME]"
type input "[EMAIL_ADDRESS][PERSON_NAME][DOMAIN_NAME]"
click at [51, 95] on fieldset "Who Email talia.schulhof@gmail.com Name * Talia Schulhof" at bounding box center [162, 65] width 267 height 67
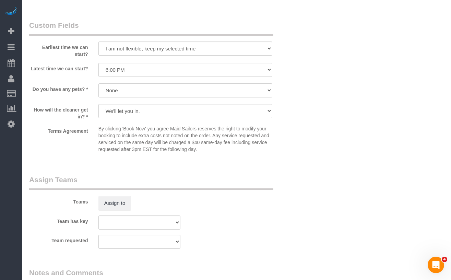
scroll to position [827, 0]
drag, startPoint x: 85, startPoint y: 116, endPoint x: 61, endPoint y: 109, distance: 24.8
click at [61, 109] on label "How will the cleaner get in? *" at bounding box center [58, 111] width 69 height 16
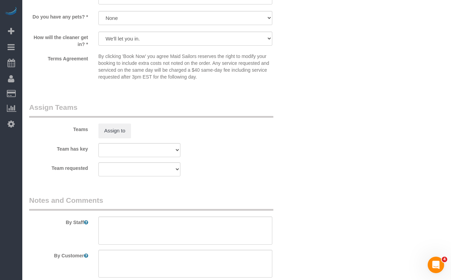
click at [65, 104] on legend "Assign Teams" at bounding box center [151, 109] width 244 height 15
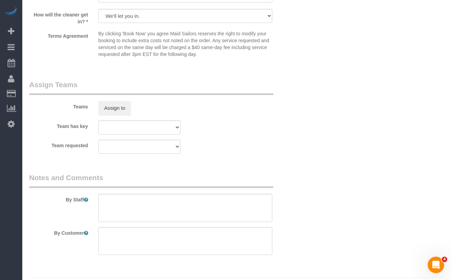
scroll to position [940, 0]
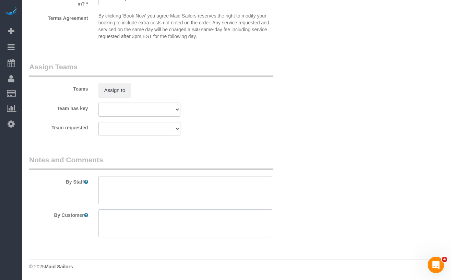
click at [138, 216] on textarea at bounding box center [185, 223] width 174 height 28
click at [136, 196] on textarea at bounding box center [185, 190] width 174 height 28
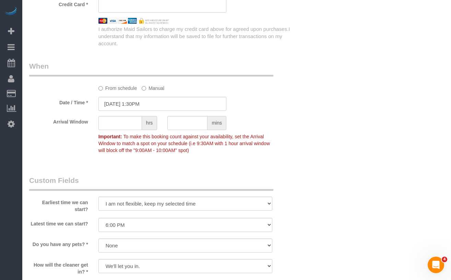
scroll to position [672, 0]
click at [89, 158] on fieldset "When From schedule Manual Date / Time * 09/05/2025 1:30PM Arrival Window hrs mi…" at bounding box center [162, 110] width 267 height 101
drag, startPoint x: 163, startPoint y: 137, endPoint x: 227, endPoint y: 139, distance: 64.9
click at [227, 139] on p "Important: To make this booking count against your availability, set the Arriva…" at bounding box center [185, 142] width 185 height 22
click at [236, 139] on p "Important: To make this booking count against your availability, set the Arriva…" at bounding box center [185, 142] width 185 height 22
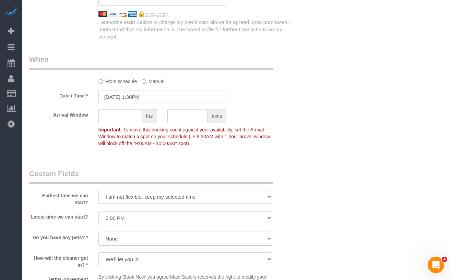
scroll to position [682, 0]
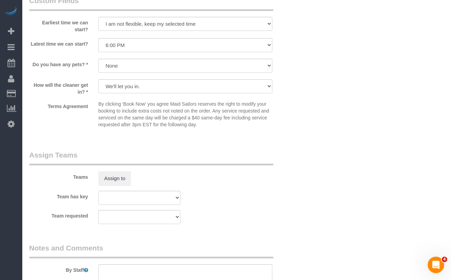
scroll to position [834, 0]
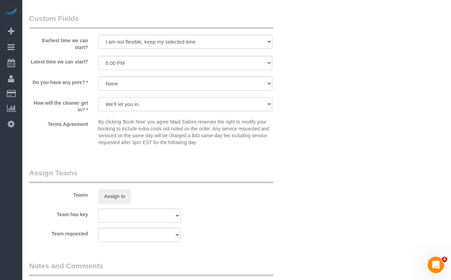
click at [115, 104] on select "We'll let you in. Doorman/Front Desk has the key. Other (Provide details)" at bounding box center [185, 104] width 174 height 14
select select "number:7"
click at [98, 97] on select "We'll let you in. Doorman/Front Desk has the key. Other (Provide details)" at bounding box center [185, 104] width 174 height 14
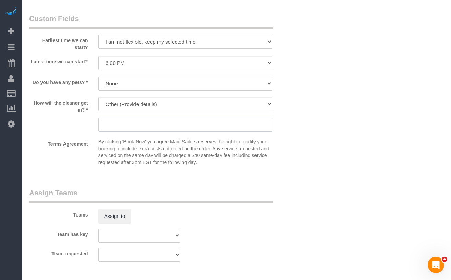
click at [114, 123] on input "text" at bounding box center [185, 125] width 174 height 14
click at [130, 103] on select "We'll let you in. Doorman/Front Desk has the key. Other (Provide details)" at bounding box center [185, 104] width 174 height 14
click at [139, 125] on input "Doorman/" at bounding box center [185, 125] width 174 height 14
click at [128, 126] on input "Doorman/Will be home during the cleaning" at bounding box center [185, 125] width 174 height 14
click at [202, 151] on p "By clicking 'Book Now' you agree Maid Sailors reserves the right to modify your…" at bounding box center [185, 151] width 174 height 27
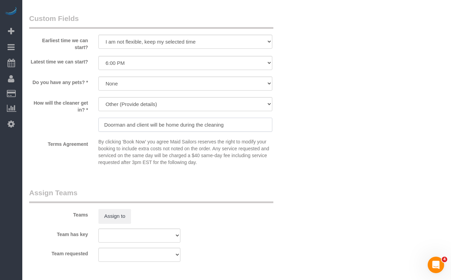
drag, startPoint x: 228, startPoint y: 126, endPoint x: 183, endPoint y: 126, distance: 44.9
click at [183, 126] on input "Doorman and client will be home during the cleaning" at bounding box center [185, 125] width 174 height 14
type input "Doorman and client will be home"
click at [276, 151] on div "By clicking 'Book Now' you agree Maid Sailors reserves the right to modify your…" at bounding box center [185, 153] width 185 height 31
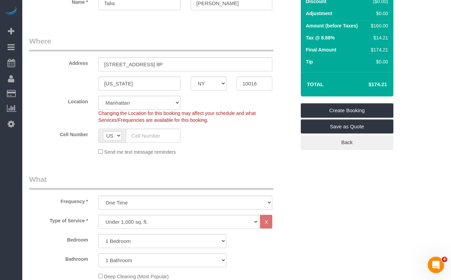
scroll to position [73, 0]
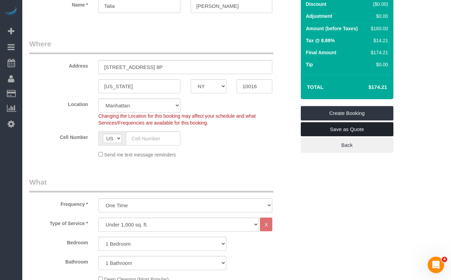
click at [317, 130] on link "Save as Quote" at bounding box center [347, 129] width 93 height 14
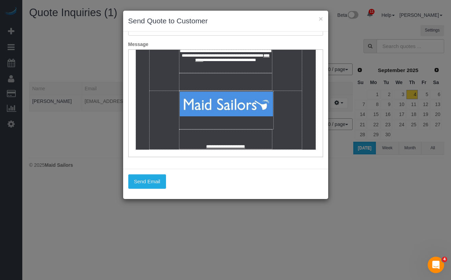
scroll to position [494, 0]
click at [322, 20] on button "×" at bounding box center [321, 18] width 4 height 7
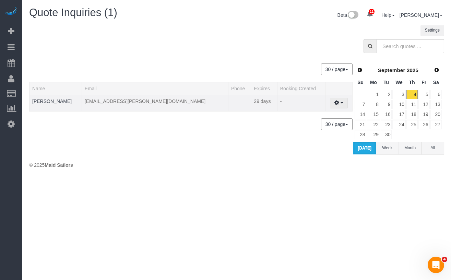
click at [338, 99] on button "button" at bounding box center [338, 103] width 17 height 11
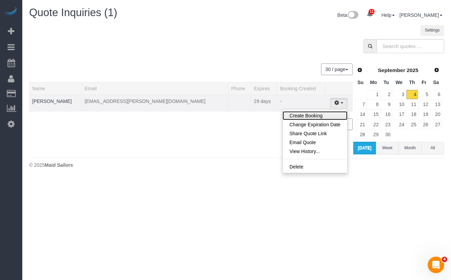
click at [295, 117] on link "Create Booking" at bounding box center [315, 115] width 65 height 9
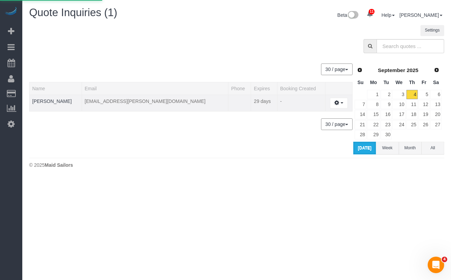
select select "NY"
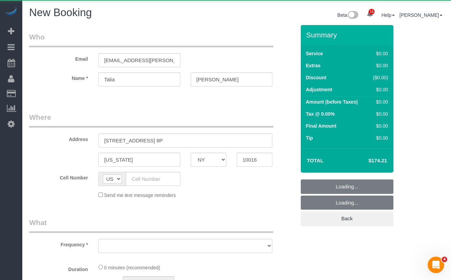
select select "object:4684"
select select "number:89"
select select "number:78"
select select "number:15"
select select "number:7"
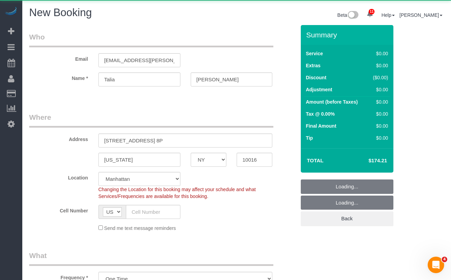
select select "object:4805"
select select "1"
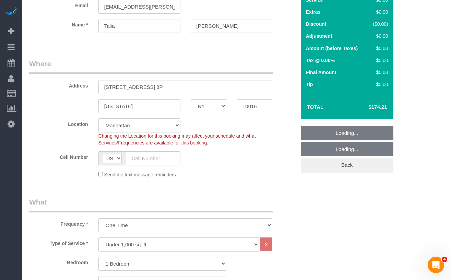
select select "object:5231"
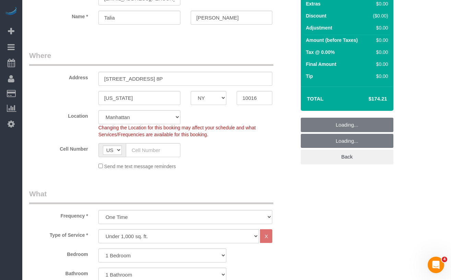
select select "1"
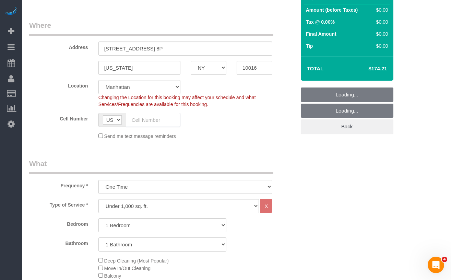
click at [153, 125] on input "text" at bounding box center [153, 120] width 55 height 14
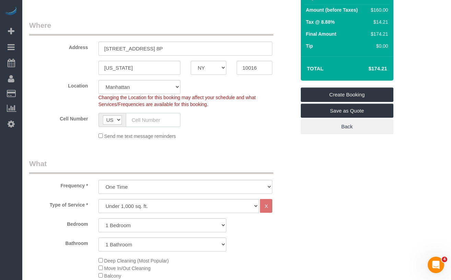
click at [161, 121] on input "text" at bounding box center [153, 120] width 55 height 14
paste input "[PHONE_NUMBER]"
type input "[PHONE_NUMBER]"
click at [225, 140] on fieldset "Where Address 80 Park Avenue Apt. 8P New York AK AL AR AZ CA CO CT DC DE FL GA …" at bounding box center [162, 82] width 267 height 125
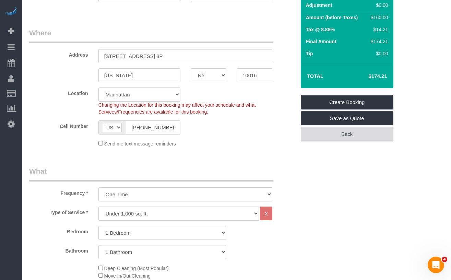
scroll to position [89, 0]
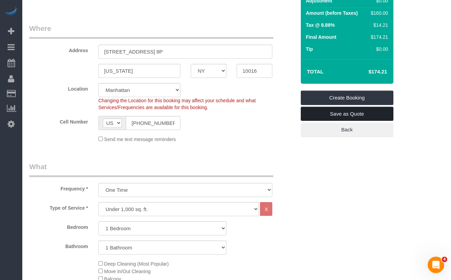
click at [338, 115] on link "Save as Quote" at bounding box center [347, 114] width 93 height 14
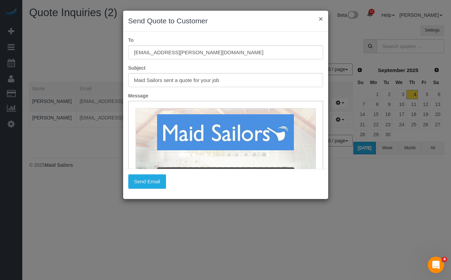
click at [322, 19] on button "×" at bounding box center [321, 18] width 4 height 7
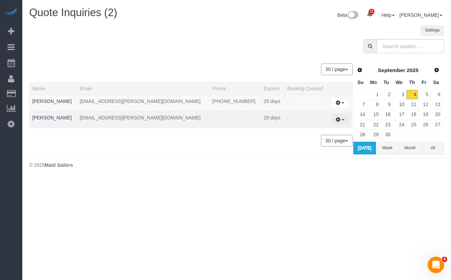
click at [342, 119] on span "button" at bounding box center [343, 119] width 3 height 1
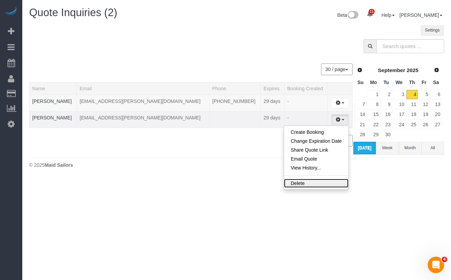
click at [299, 181] on link "Delete" at bounding box center [316, 183] width 65 height 9
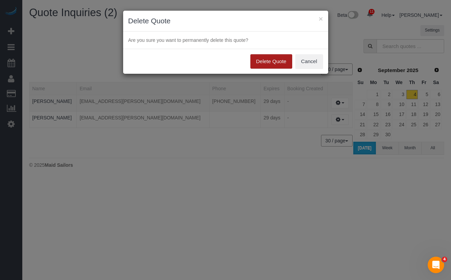
click at [275, 58] on button "Delete Quote" at bounding box center [271, 61] width 42 height 14
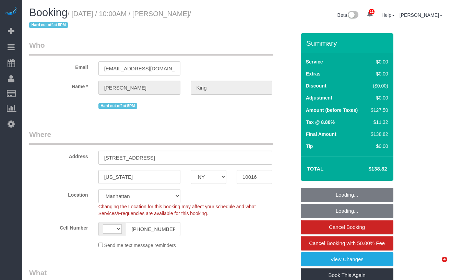
select select "NY"
select select "object:832"
select select "string:US"
select select "string:stripe-pm_1POWcJ4VGloSiKo7C7J8JKyy"
select select "spot1"
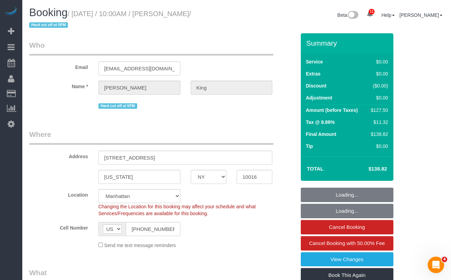
select select "number:58"
select select "number:72"
select select "number:15"
select select "number:5"
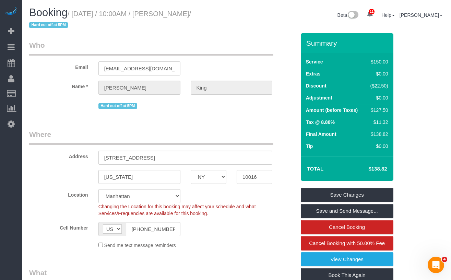
drag, startPoint x: 227, startPoint y: 13, endPoint x: 182, endPoint y: 16, distance: 45.4
click at [179, 16] on small "/ September 05, 2025 / 10:00AM / Stephanie King / Hard cut off at 5PM" at bounding box center [110, 19] width 162 height 19
copy small "[PERSON_NAME]"
click at [66, 137] on legend "Where" at bounding box center [151, 136] width 244 height 15
drag, startPoint x: 227, startPoint y: 13, endPoint x: 79, endPoint y: 16, distance: 147.9
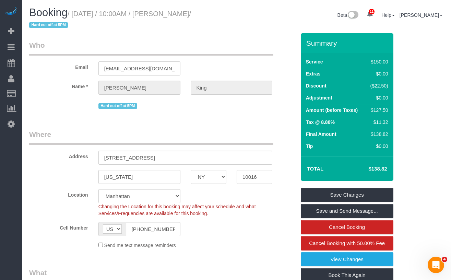
click at [79, 16] on small "/ September 05, 2025 / 10:00AM / Stephanie King / Hard cut off at 5PM" at bounding box center [110, 19] width 162 height 19
copy small "September 05, 2025 / 10:00AM / Stephanie King"
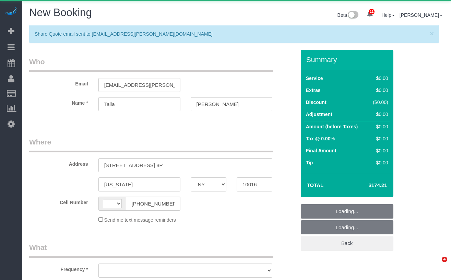
select select "NY"
select select "number:89"
select select "number:78"
select select "number:15"
select select "number:7"
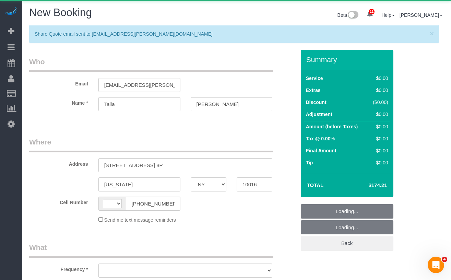
select select "string:[GEOGRAPHIC_DATA]"
select select "object:1028"
select select "1"
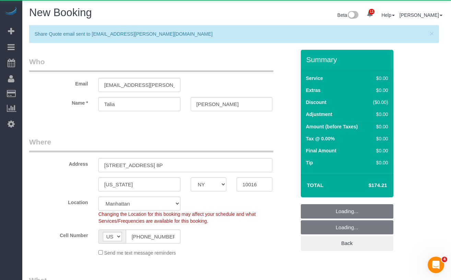
select select "1"
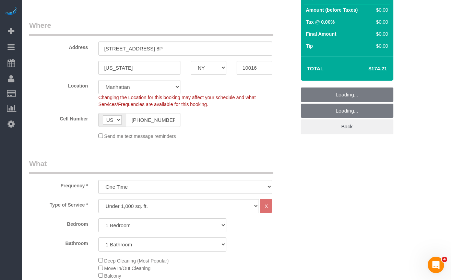
select select "object:1504"
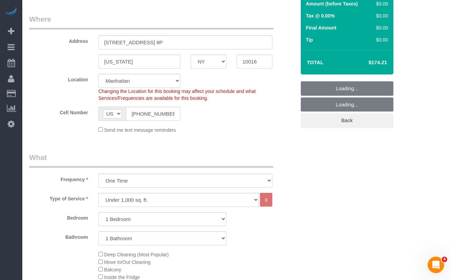
select select "1"
